Goal: Task Accomplishment & Management: Complete application form

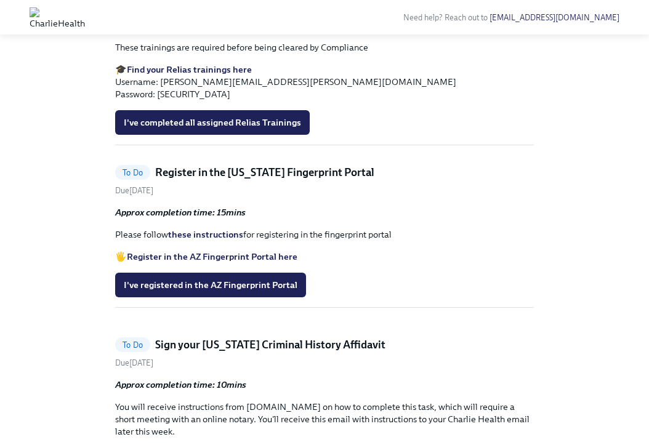
scroll to position [523, 0]
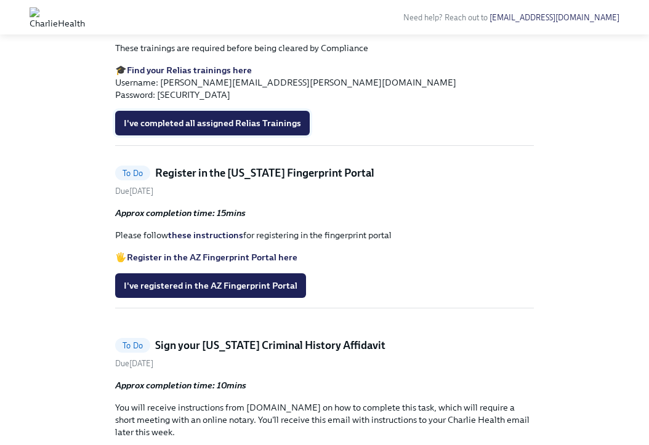
click at [258, 129] on span "I've completed all assigned Relias Trainings" at bounding box center [212, 123] width 177 height 12
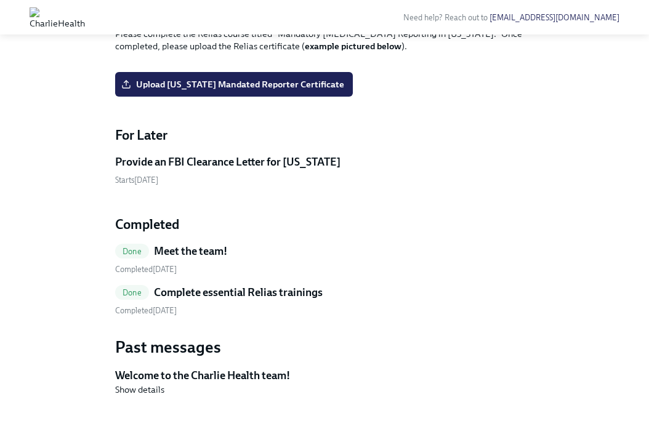
scroll to position [1013, 0]
click at [291, 97] on label "Upload [US_STATE] Mandated Reporter Certificate" at bounding box center [234, 84] width 238 height 25
click at [0, 0] on input "Upload [US_STATE] Mandated Reporter Certificate" at bounding box center [0, 0] width 0 height 0
click at [290, 91] on span "Upload [US_STATE] Mandated Reporter Certificate" at bounding box center [234, 84] width 220 height 12
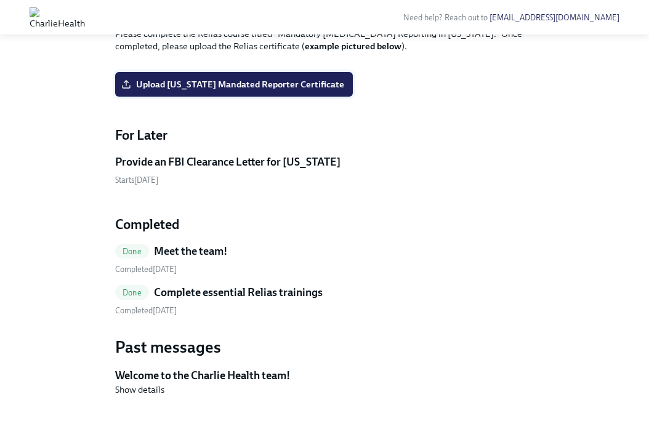
click at [0, 0] on input "Upload [US_STATE] Mandated Reporter Certificate" at bounding box center [0, 0] width 0 height 0
click at [267, 91] on span "Upload [US_STATE] Mandated Reporter Certificate" at bounding box center [234, 84] width 220 height 12
click at [0, 0] on input "Upload [US_STATE] Mandated Reporter Certificate" at bounding box center [0, 0] width 0 height 0
click at [301, 91] on span "Upload [US_STATE] Mandated Reporter Certificate" at bounding box center [234, 84] width 220 height 12
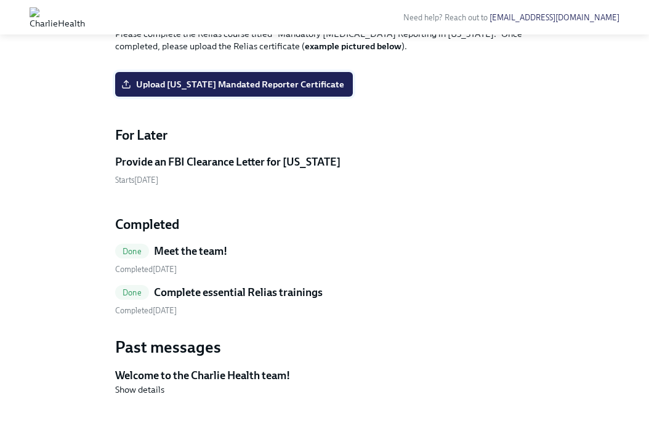
click at [0, 0] on input "Upload [US_STATE] Mandated Reporter Certificate" at bounding box center [0, 0] width 0 height 0
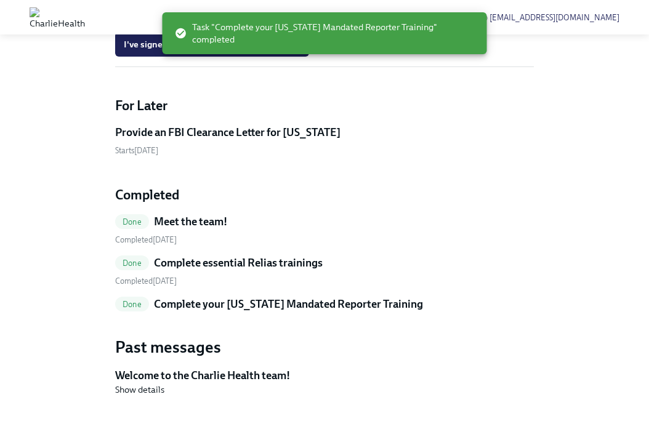
click at [328, 79] on div "To Do Register in the [US_STATE] Fingerprint Portal Due [DATE] Approx completio…" at bounding box center [324, 32] width 419 height 567
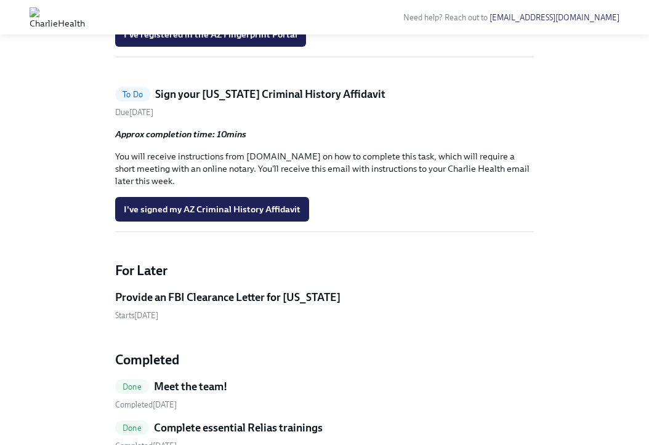
scroll to position [530, 0]
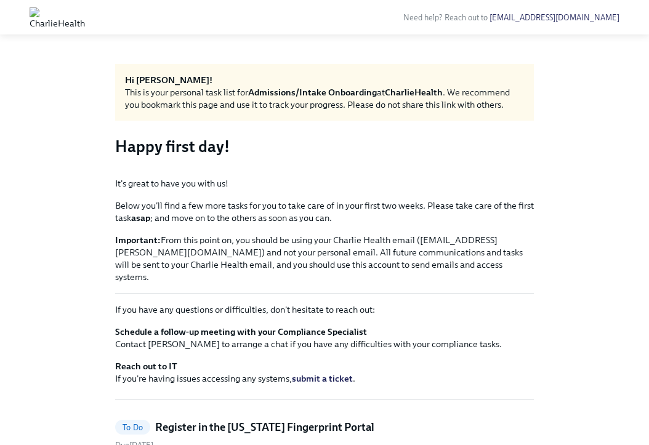
scroll to position [150, 0]
